Goal: Task Accomplishment & Management: Manage account settings

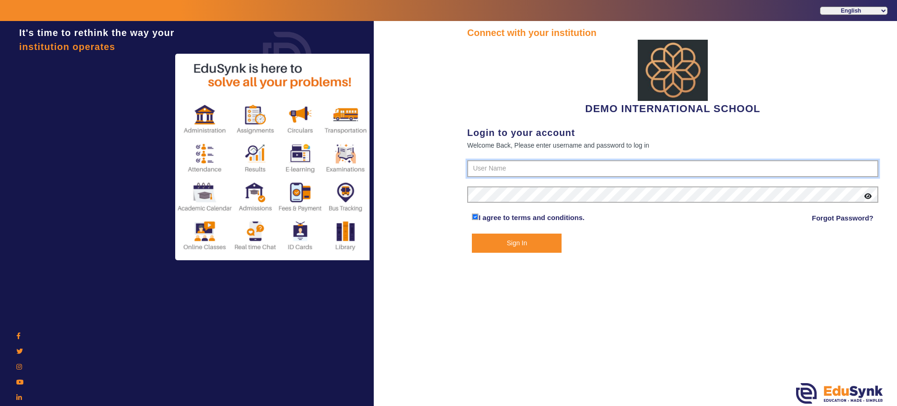
type input "2143224344"
click at [505, 246] on button "Sign In" at bounding box center [517, 243] width 90 height 19
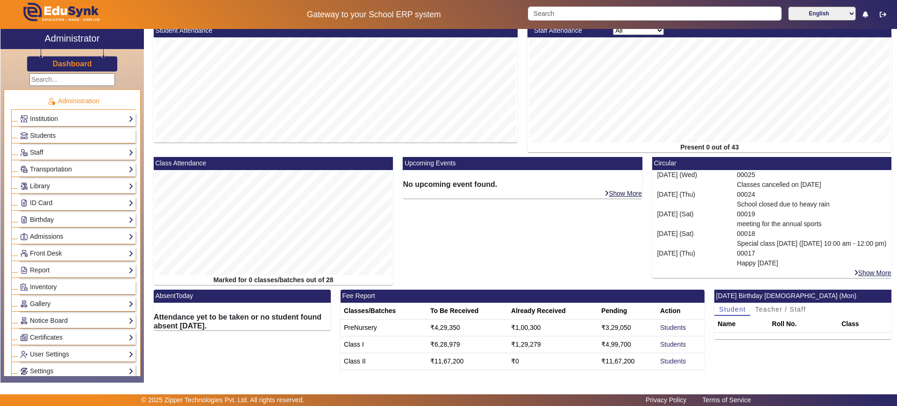
scroll to position [88, 0]
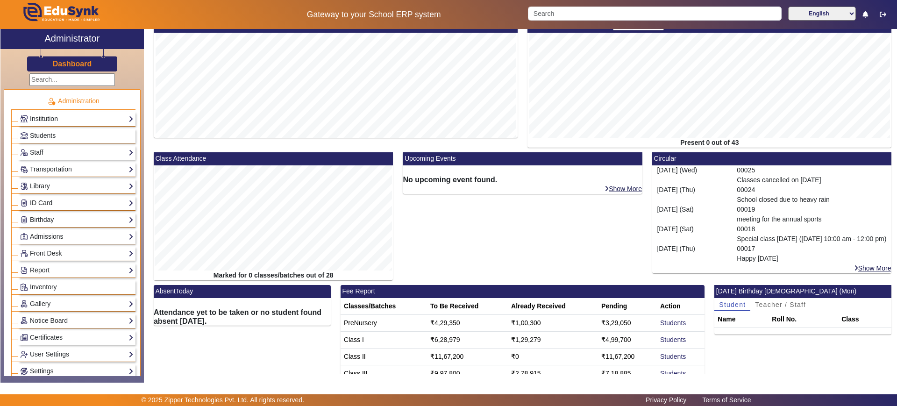
click at [157, 291] on mat-card-header "AbsentToday" at bounding box center [242, 291] width 177 height 13
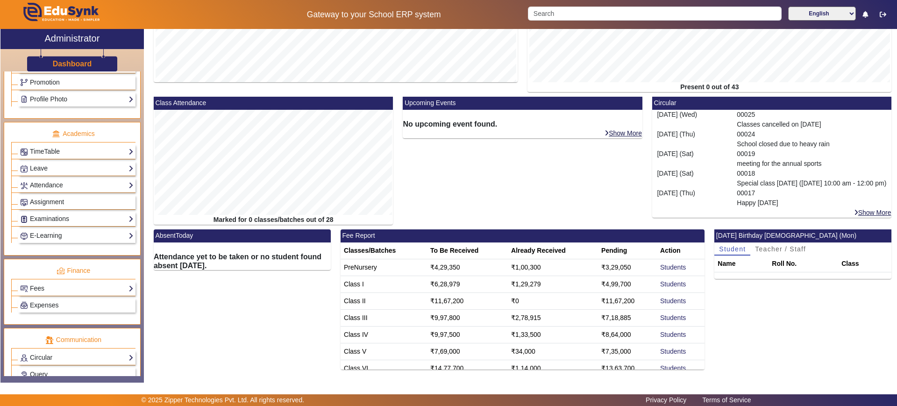
scroll to position [306, 0]
